Goal: Task Accomplishment & Management: Manage account settings

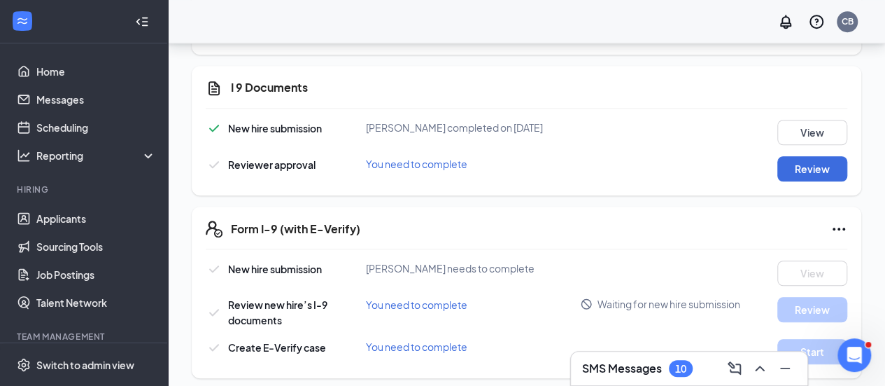
scroll to position [560, 0]
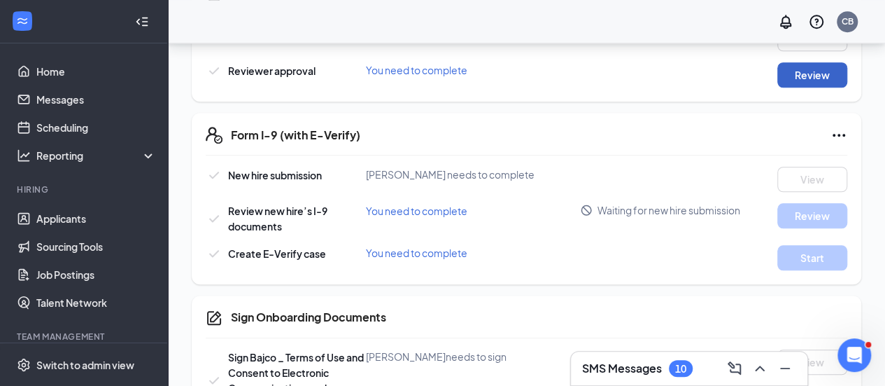
click at [781, 76] on button "Review" at bounding box center [813, 74] width 70 height 25
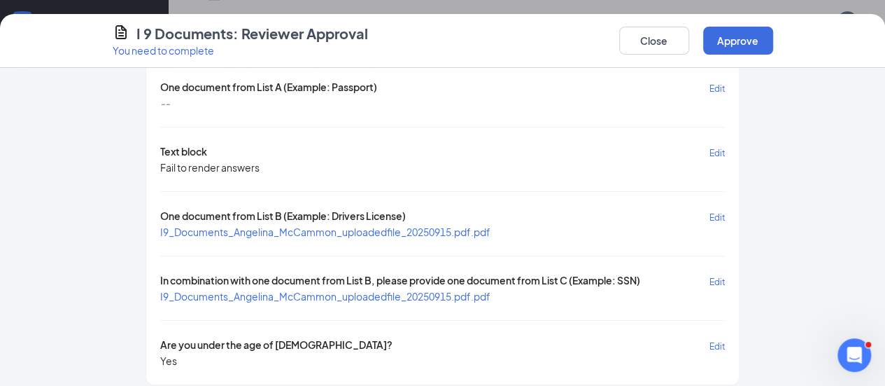
scroll to position [136, 0]
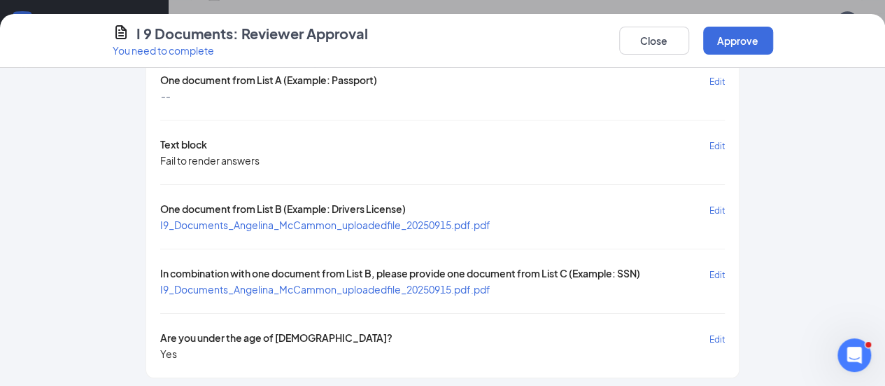
click at [262, 219] on span "I9_Documents_Angelina_McCammon_uploadedfile_20250915.pdf.pdf" at bounding box center [325, 224] width 330 height 13
click at [171, 283] on span "I9_Documents_Angelina_McCammon_uploadedfile_20250915.pdf.pdf" at bounding box center [325, 289] width 330 height 13
click at [773, 51] on button "Approve" at bounding box center [738, 41] width 70 height 28
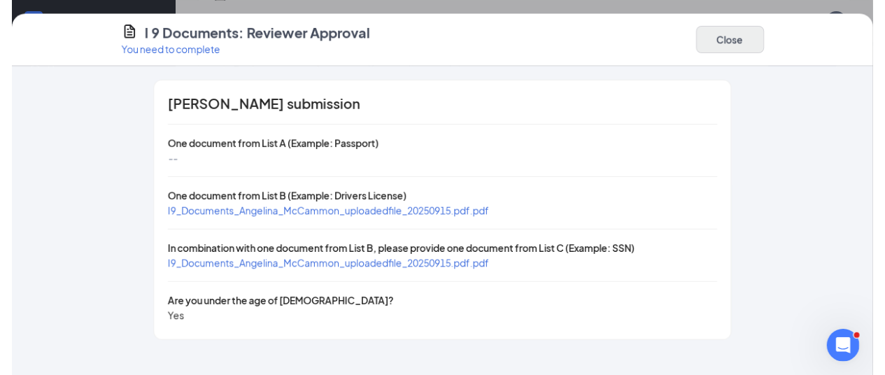
scroll to position [0, 0]
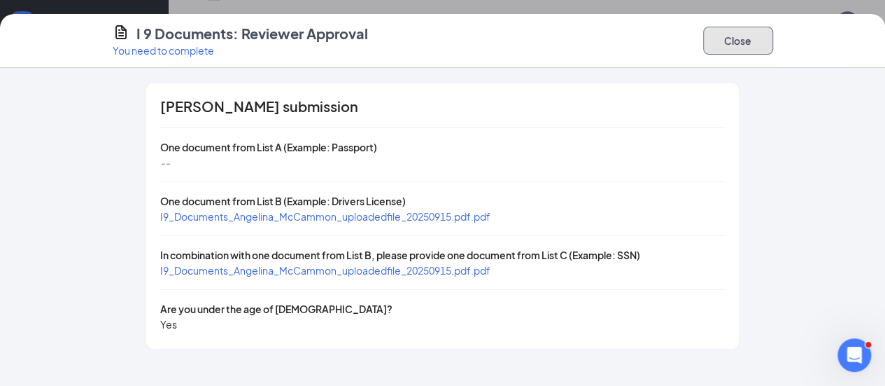
click at [773, 27] on button "Close" at bounding box center [738, 41] width 70 height 28
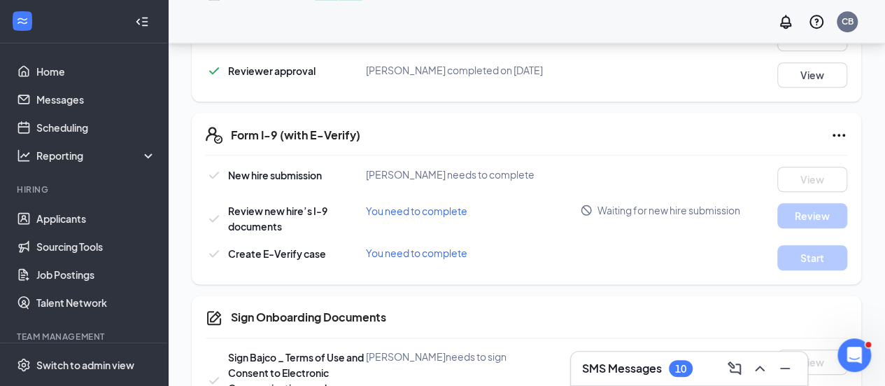
click at [837, 143] on icon "Ellipses" at bounding box center [839, 135] width 17 height 17
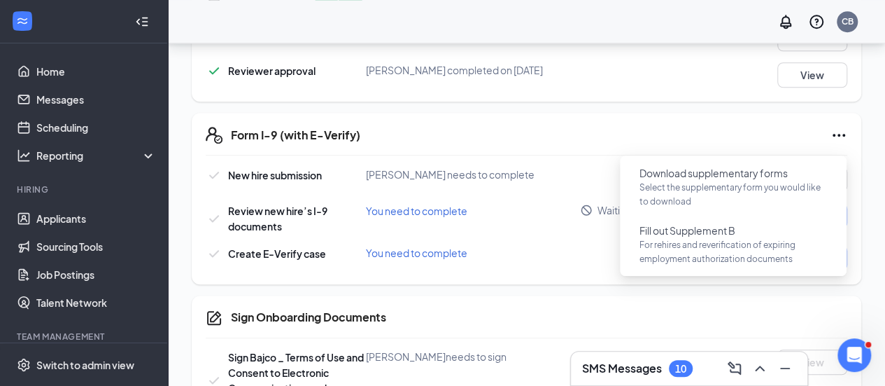
click at [714, 129] on div "Form I-9 (with E-Verify) New hire submission [PERSON_NAME] needs to complete Vi…" at bounding box center [527, 198] width 670 height 171
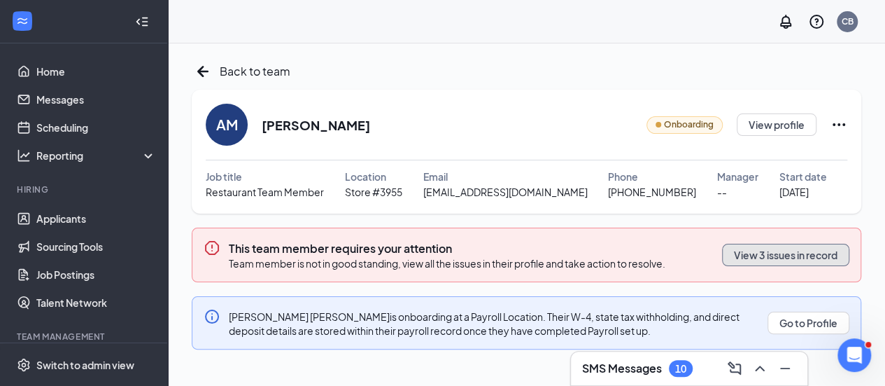
click at [759, 256] on button "View 3 issues in record" at bounding box center [785, 255] width 127 height 22
